Goal: Task Accomplishment & Management: Manage account settings

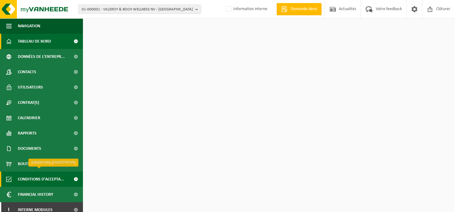
scroll to position [5, 0]
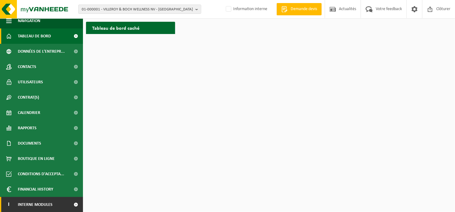
click at [72, 201] on span at bounding box center [76, 204] width 14 height 15
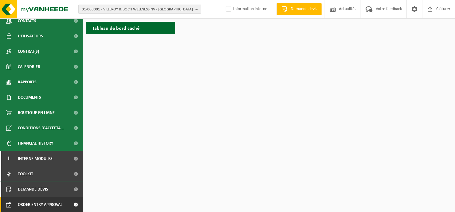
click at [70, 202] on span at bounding box center [76, 204] width 14 height 15
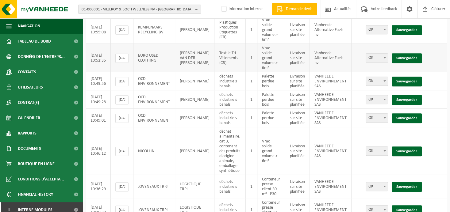
scroll to position [230, 0]
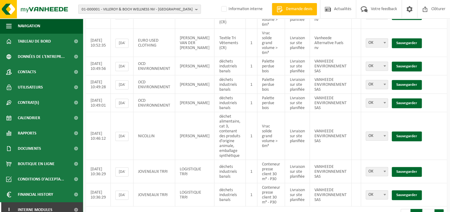
click at [440, 208] on button "Suivant" at bounding box center [440, 215] width 10 height 12
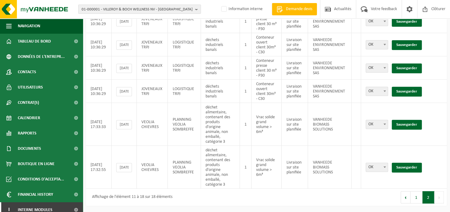
scroll to position [173, 0]
click at [409, 163] on link "Sauvegarder" at bounding box center [407, 168] width 30 height 10
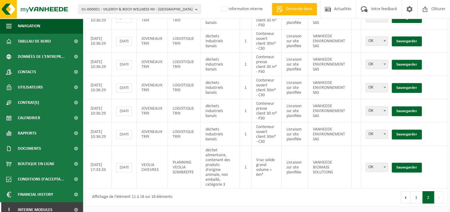
scroll to position [131, 0]
click at [409, 163] on link "Sauvegarder" at bounding box center [407, 168] width 30 height 10
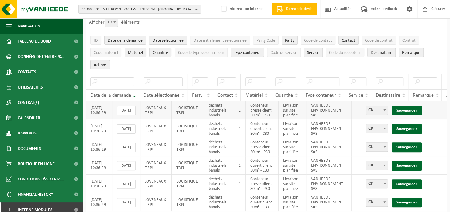
scroll to position [58, 0]
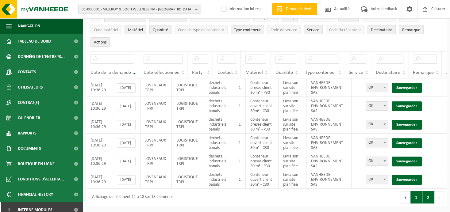
click at [419, 195] on button "1" at bounding box center [417, 198] width 12 height 12
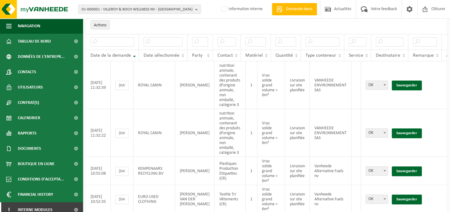
scroll to position [15, 0]
